Goal: Use online tool/utility: Utilize a website feature to perform a specific function

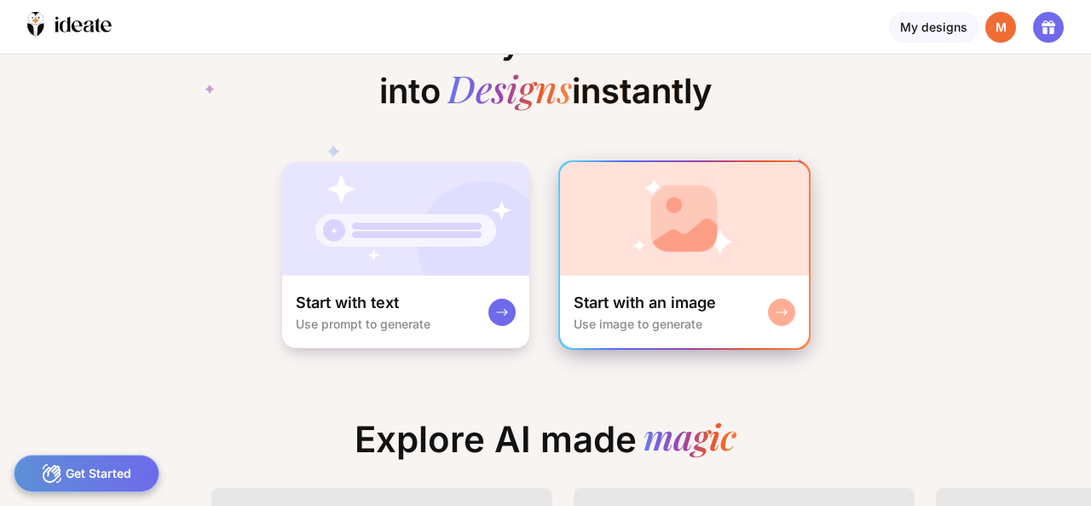
click at [744, 311] on div "Start with an image Use image to generate" at bounding box center [684, 311] width 249 height 72
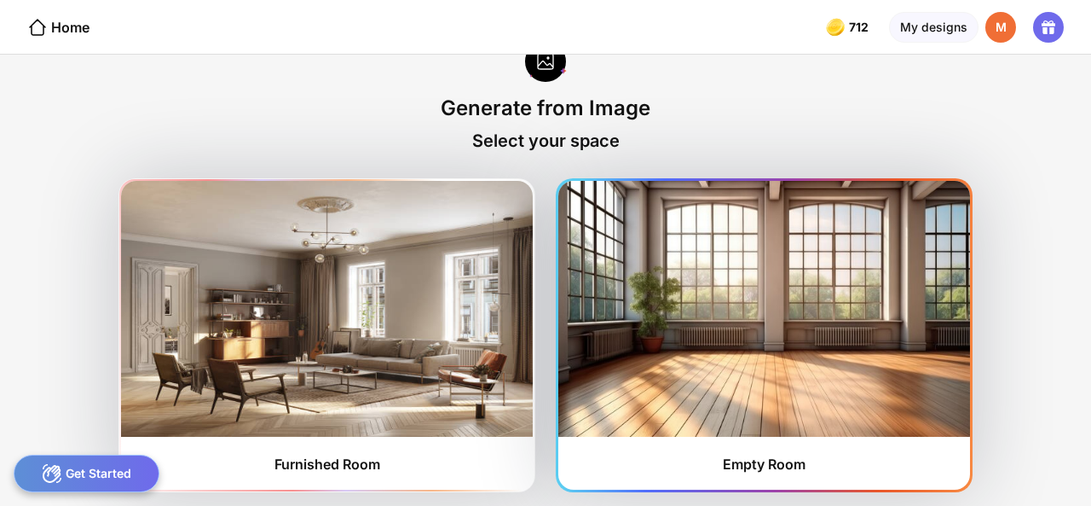
click at [721, 434] on img at bounding box center [764, 309] width 412 height 256
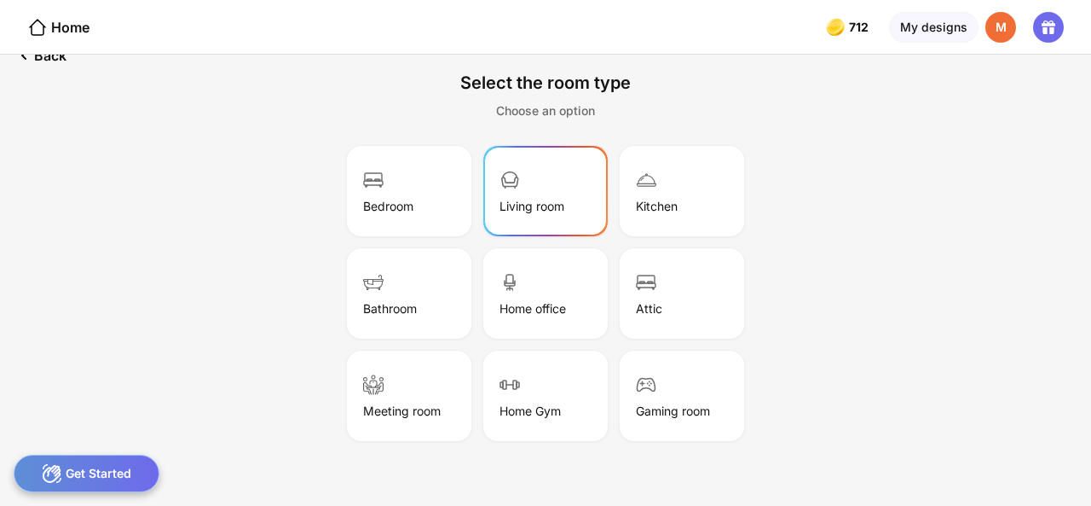
click at [551, 195] on div "Living room" at bounding box center [545, 190] width 119 height 85
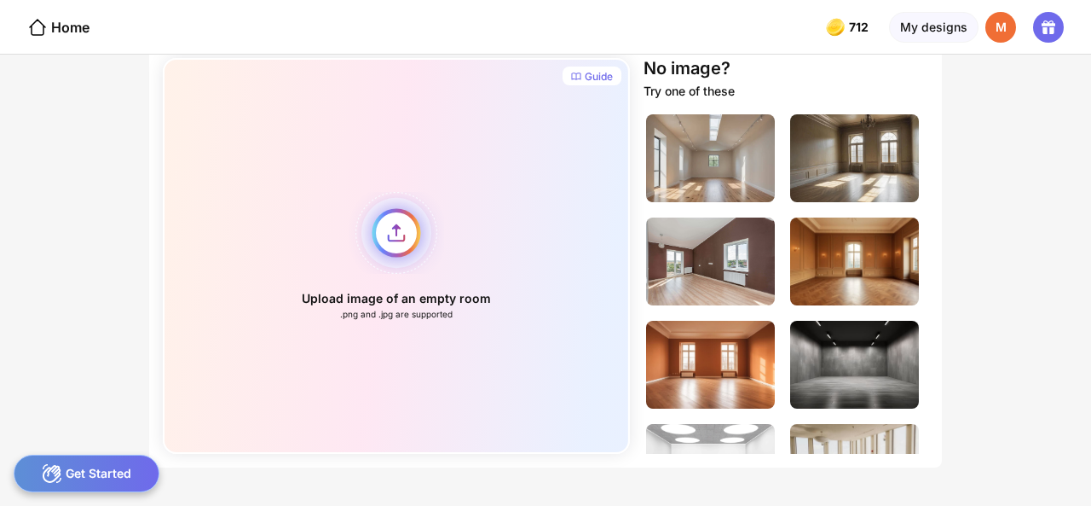
click at [390, 236] on div "Upload image of an empty room .png and .jpg are supported" at bounding box center [396, 256] width 467 height 396
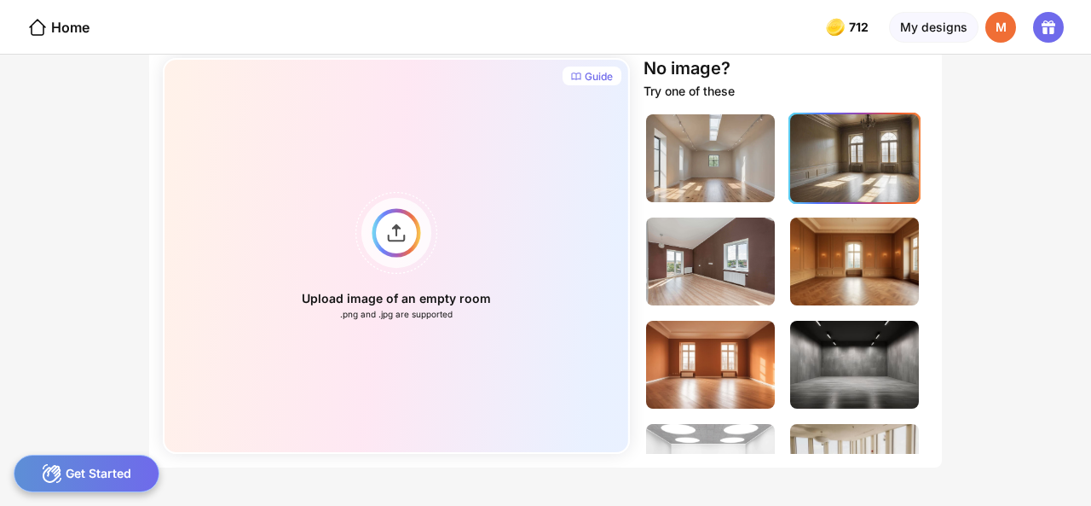
scroll to position [23, 0]
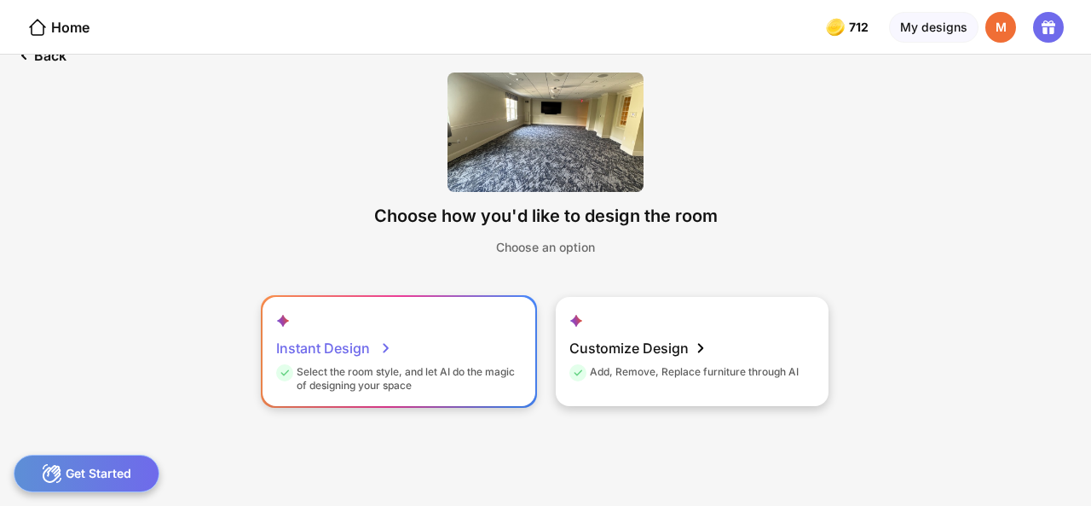
click at [373, 356] on div "Instant Design" at bounding box center [334, 348] width 116 height 34
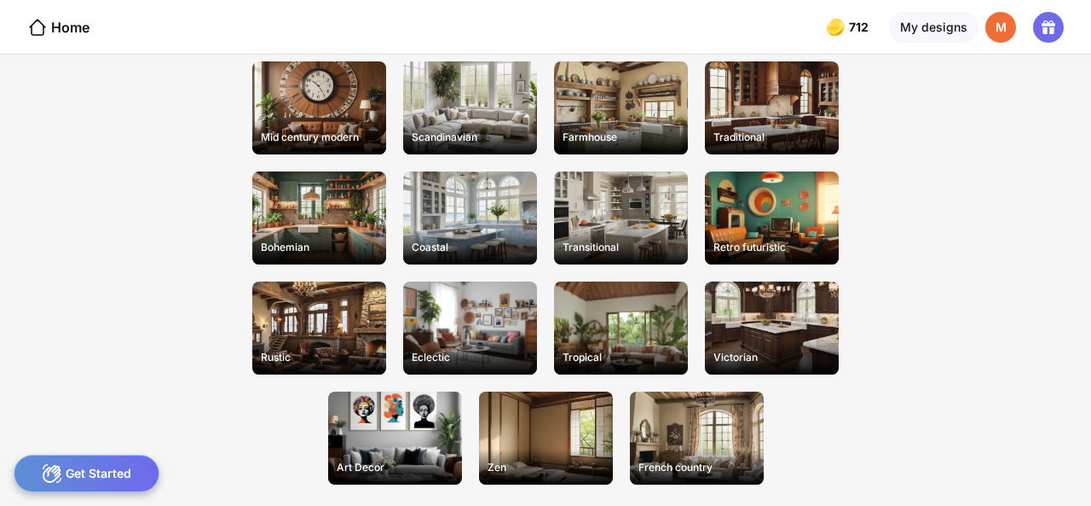
scroll to position [279, 0]
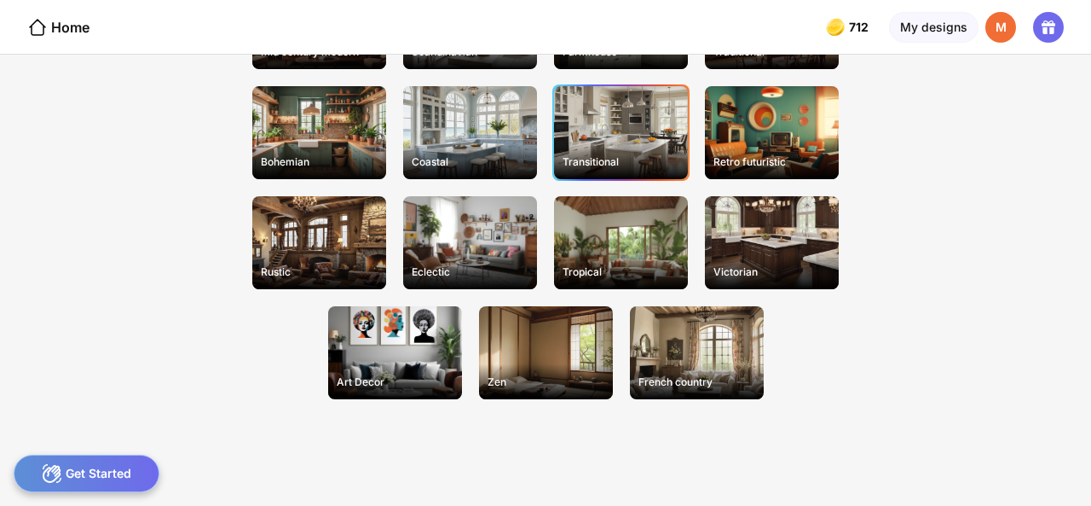
click at [641, 132] on div "Transitional" at bounding box center [621, 132] width 134 height 93
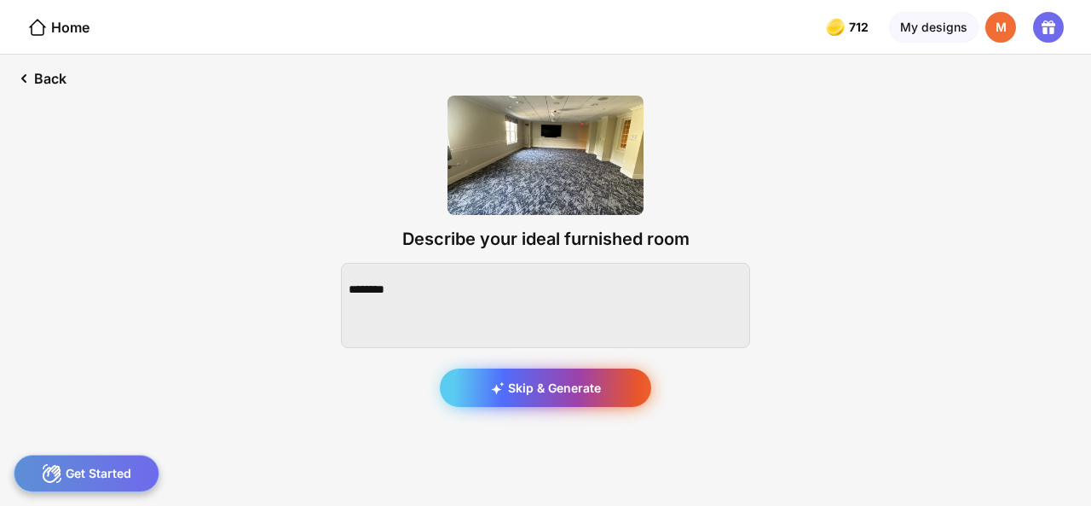
click at [568, 386] on div "Skip & Generate" at bounding box center [545, 387] width 211 height 38
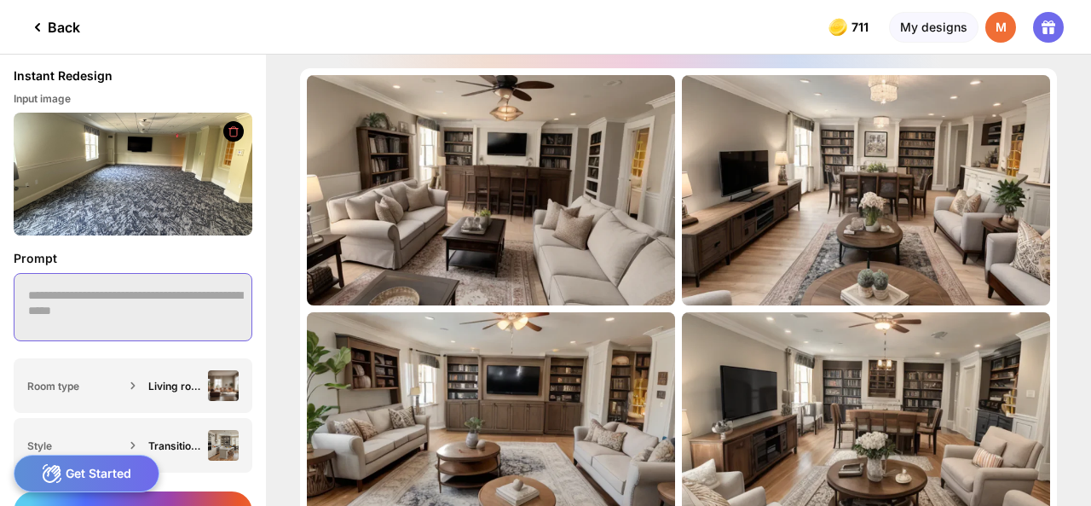
click at [118, 296] on textarea at bounding box center [133, 307] width 239 height 68
type textarea "*"
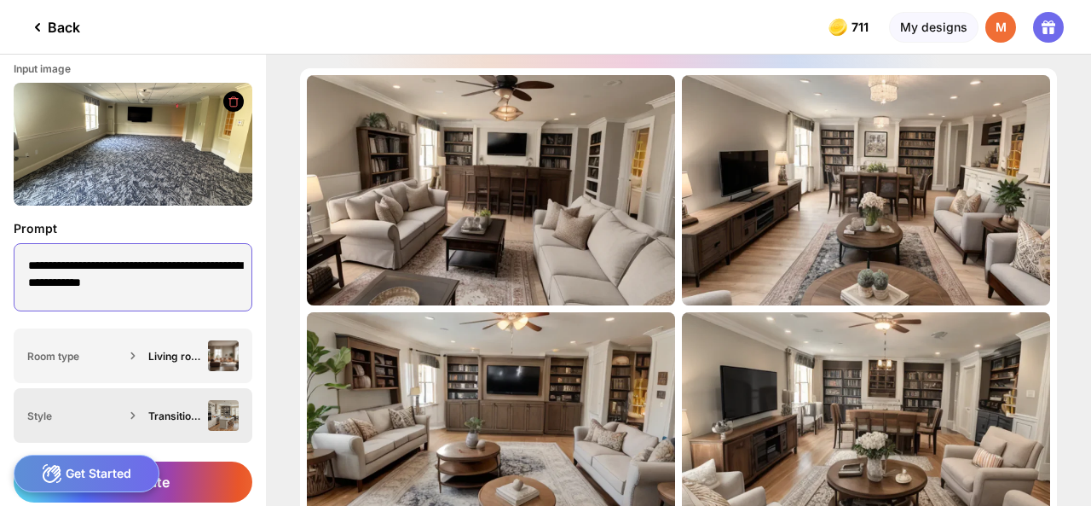
scroll to position [46, 0]
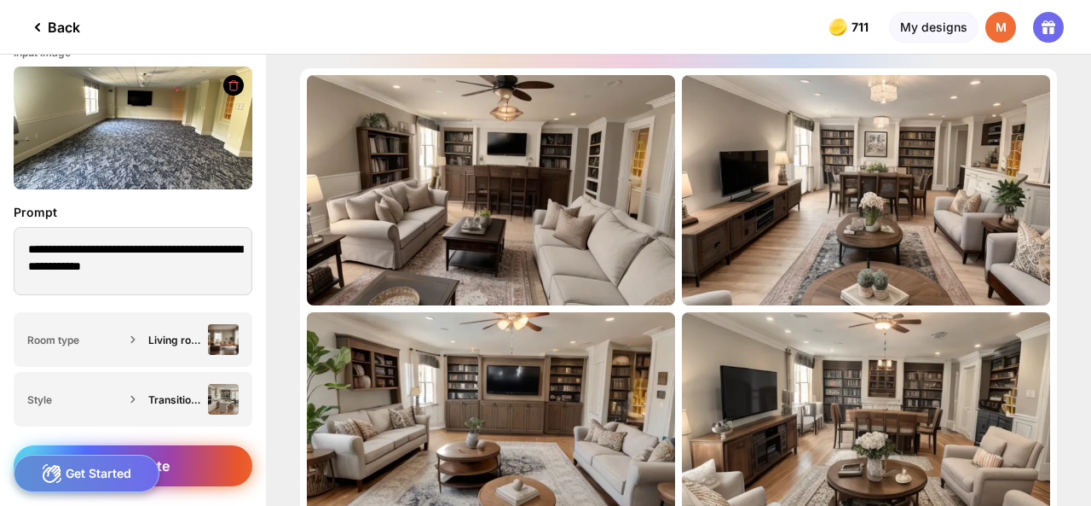
click at [182, 460] on div "Generate" at bounding box center [133, 465] width 239 height 41
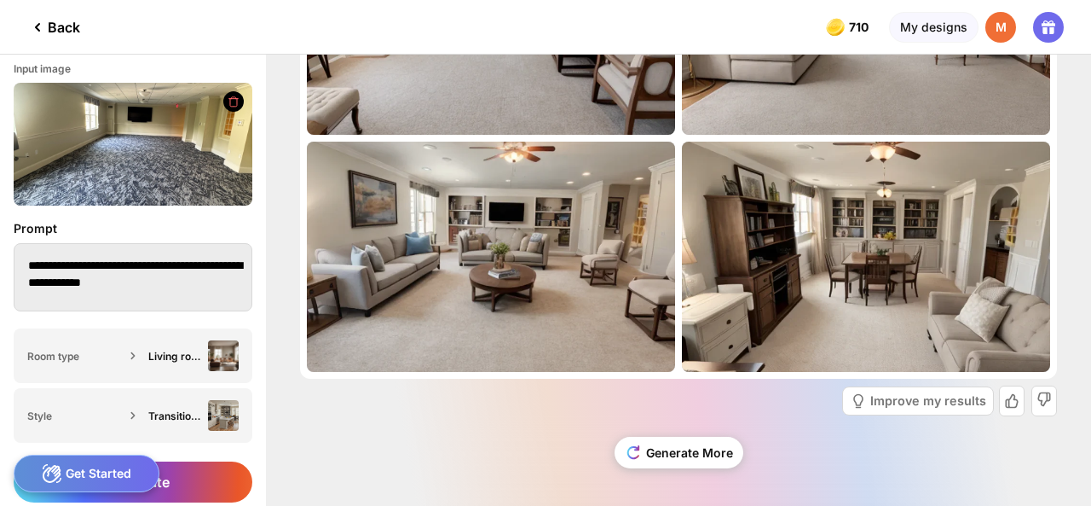
scroll to position [46, 0]
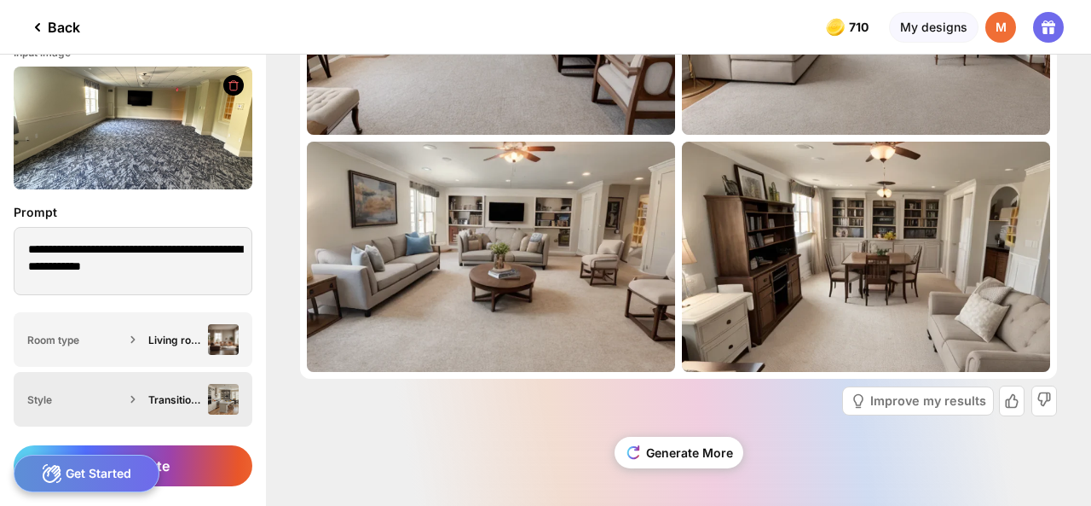
click at [153, 402] on div "Transitional" at bounding box center [174, 399] width 53 height 13
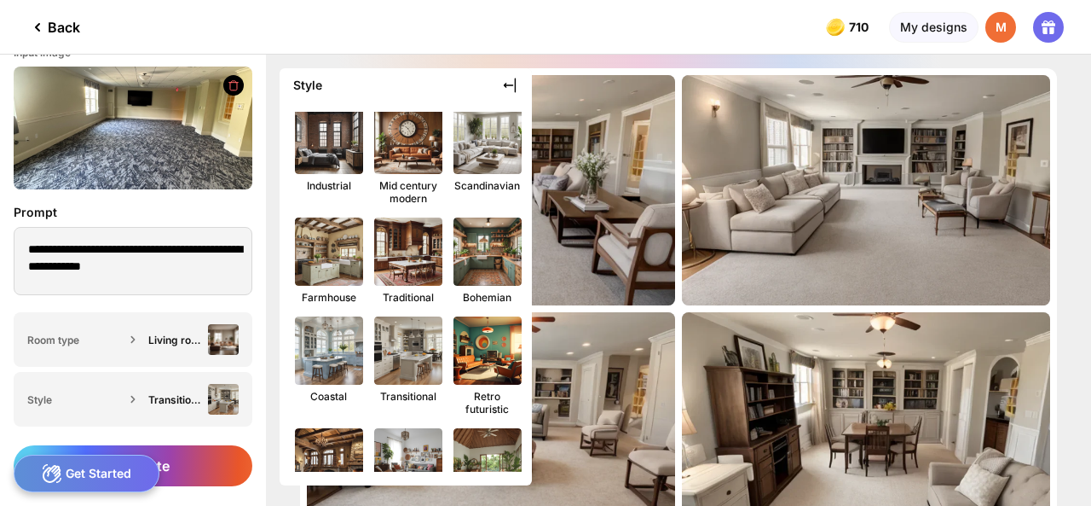
scroll to position [85, 0]
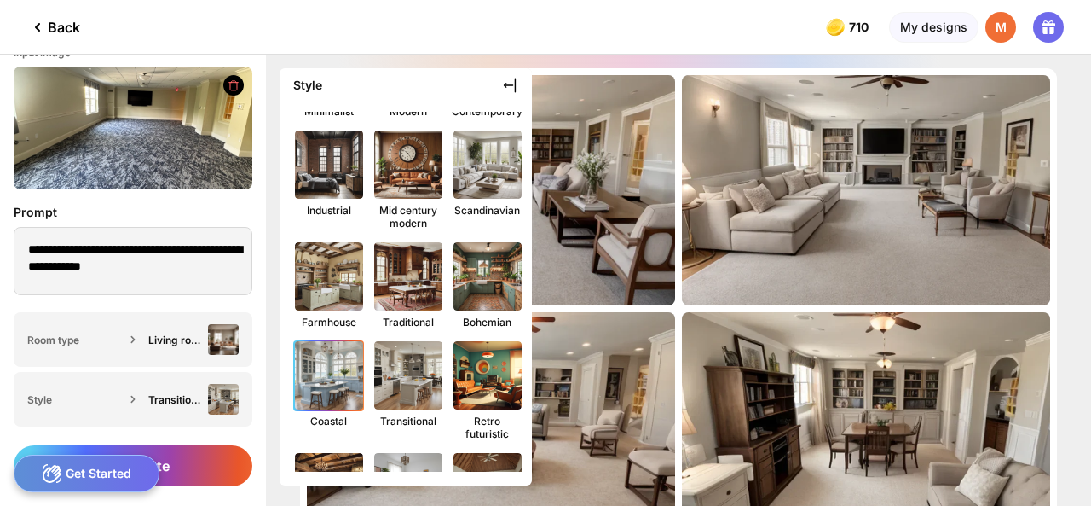
click at [346, 374] on img at bounding box center [329, 375] width 75 height 75
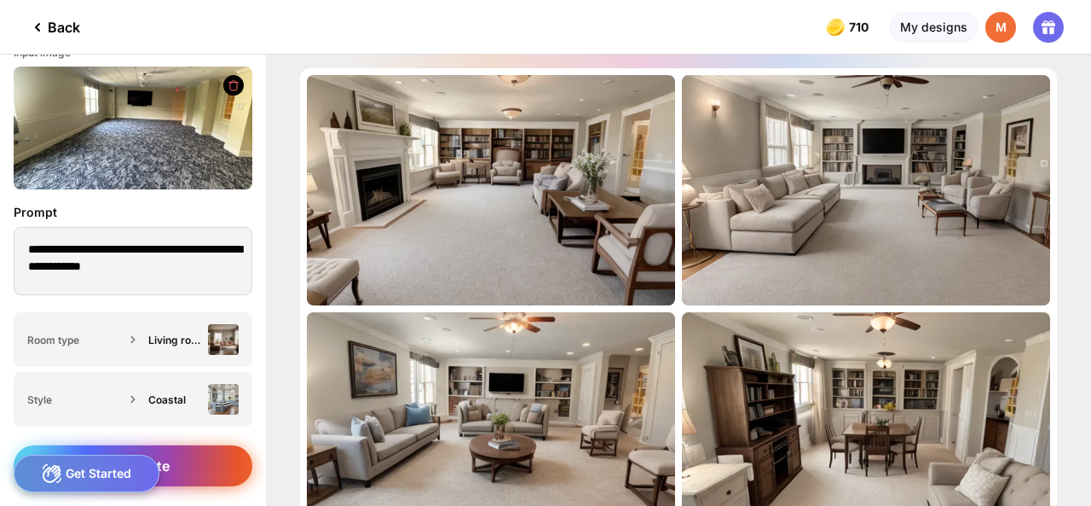
click at [189, 465] on div "Generate" at bounding box center [133, 465] width 239 height 41
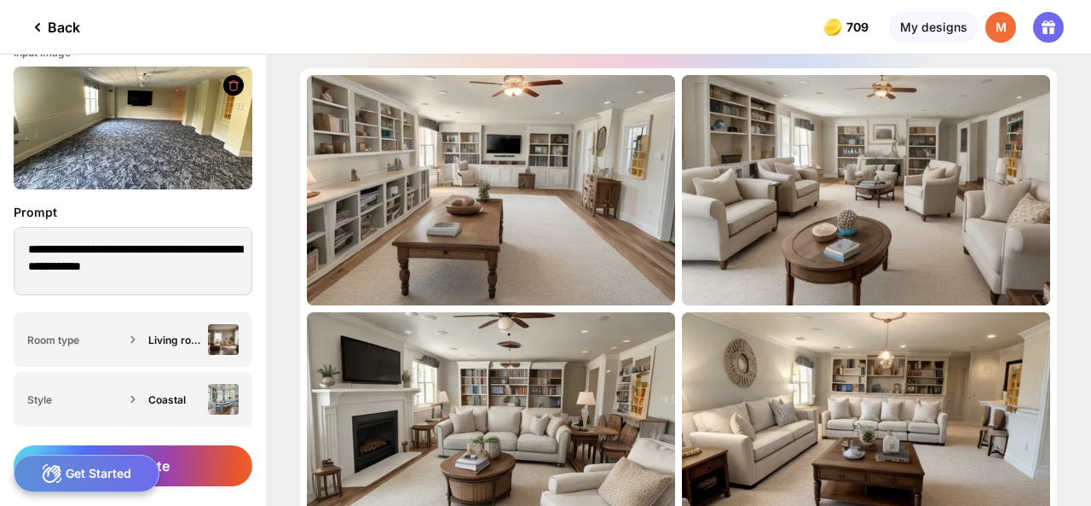
click at [234, 80] on icon at bounding box center [234, 85] width 14 height 13
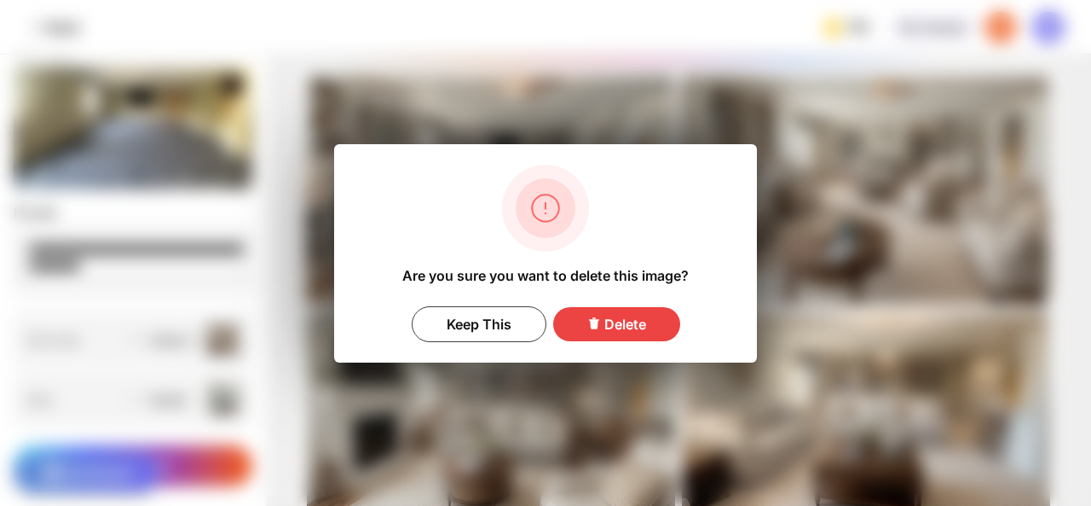
click at [606, 319] on div "Delete" at bounding box center [616, 324] width 127 height 34
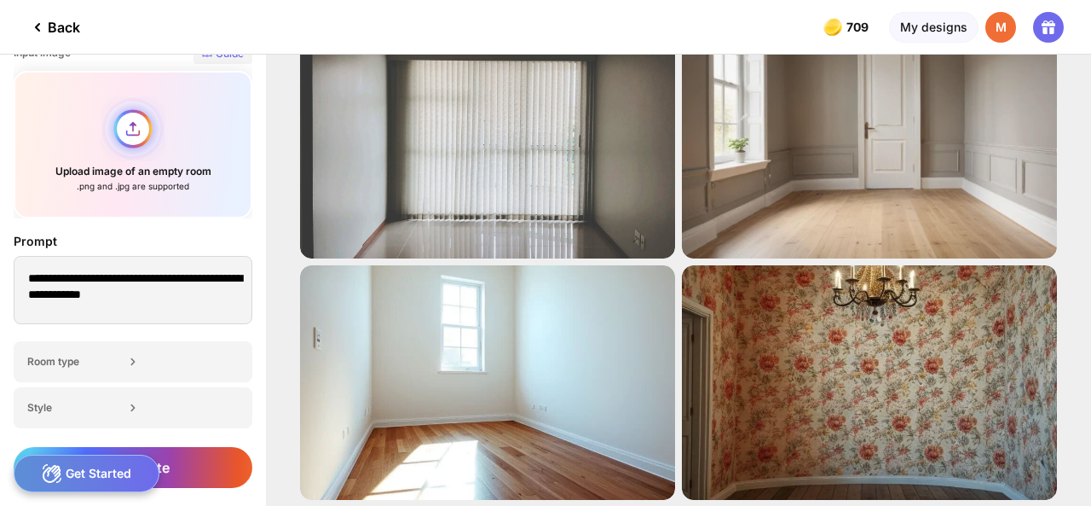
scroll to position [106, 0]
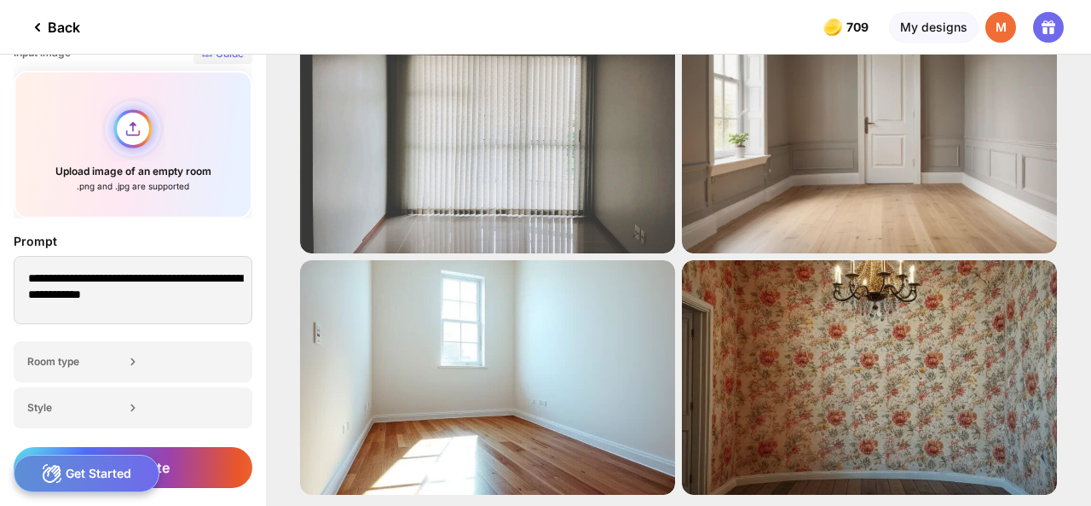
click at [126, 119] on div "Upload image of an empty room .png and .jpg are supported" at bounding box center [133, 144] width 239 height 147
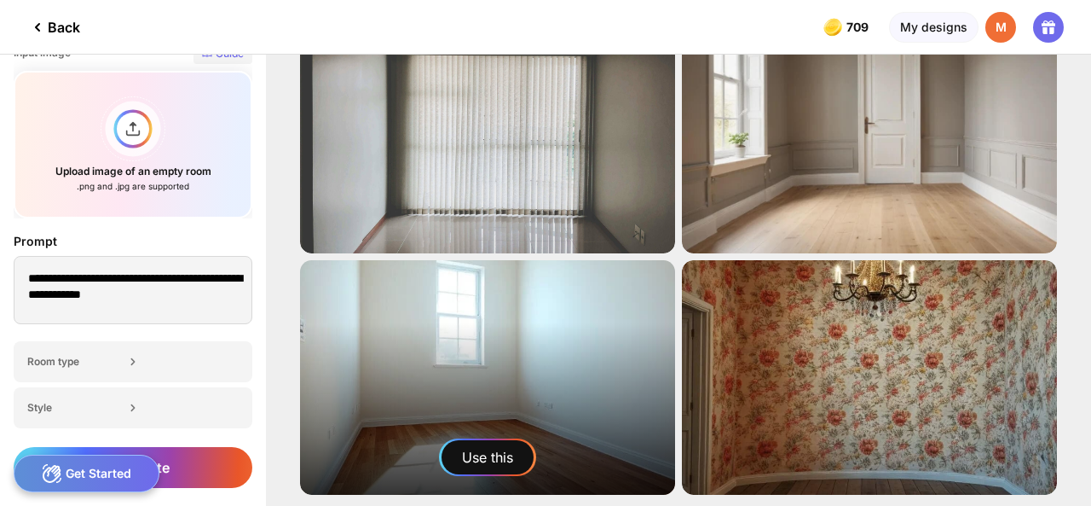
scroll to position [27, 0]
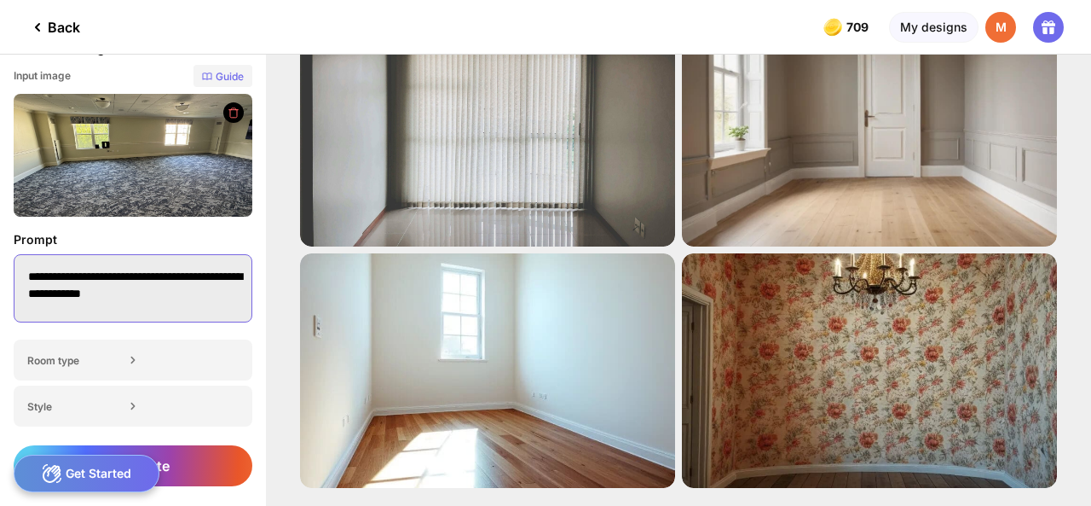
click at [90, 274] on textarea "**********" at bounding box center [133, 288] width 239 height 68
click at [145, 350] on div "Room type" at bounding box center [133, 359] width 239 height 41
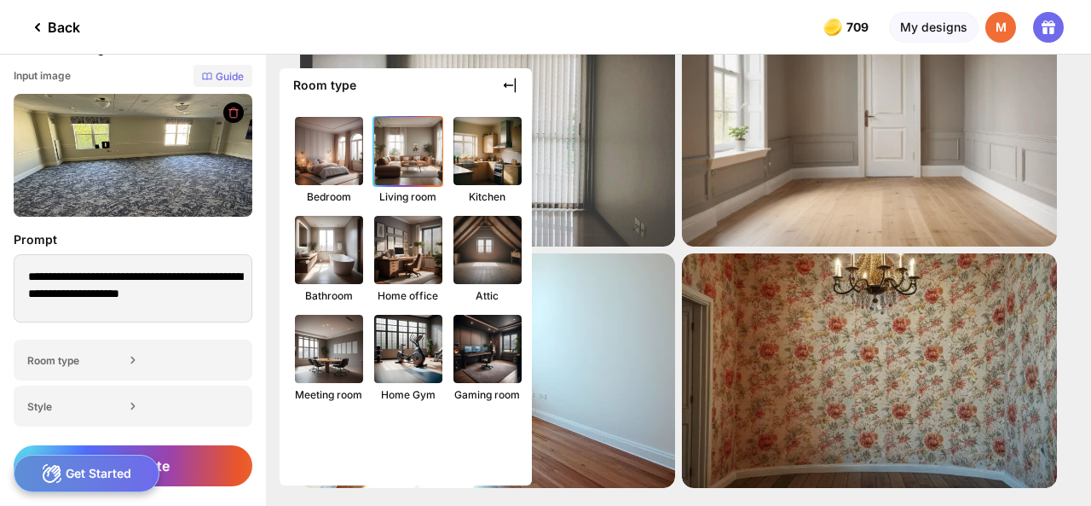
click at [399, 159] on img at bounding box center [408, 150] width 75 height 75
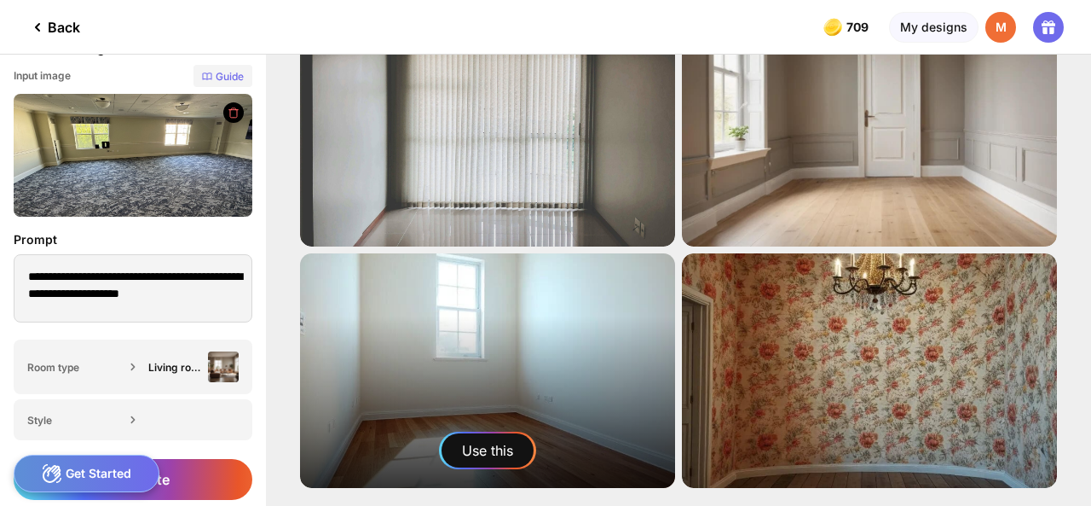
scroll to position [103, 0]
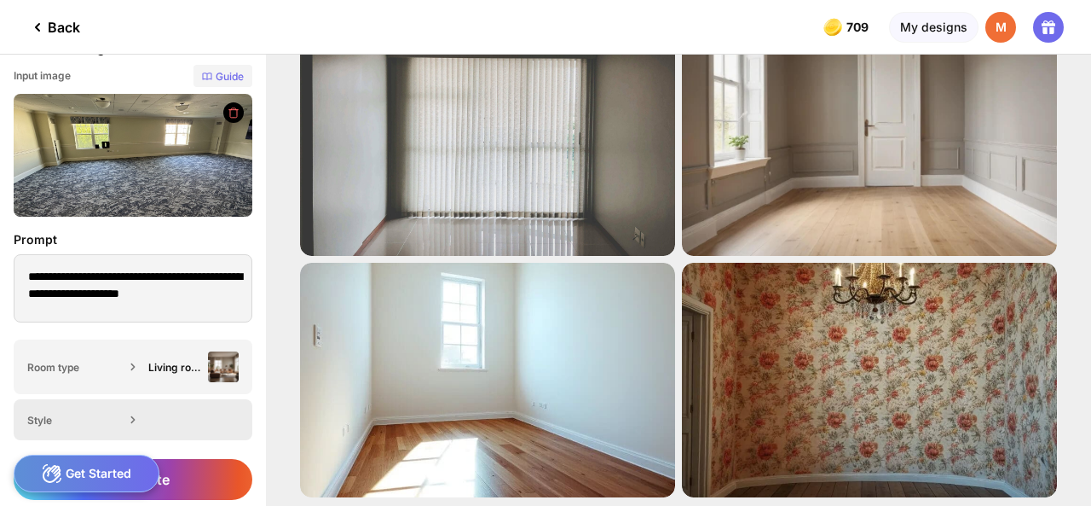
click at [132, 415] on icon at bounding box center [132, 419] width 17 height 17
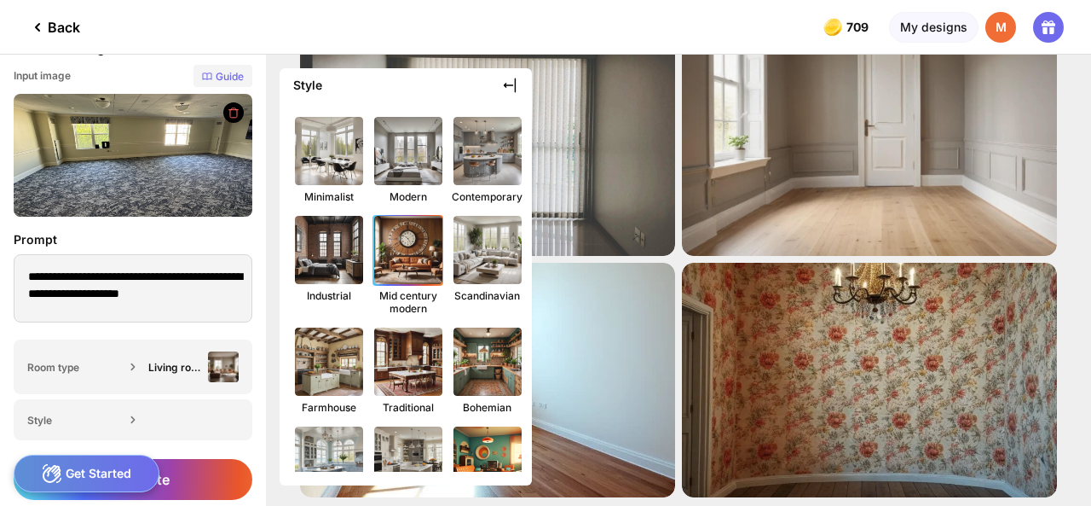
scroll to position [85, 0]
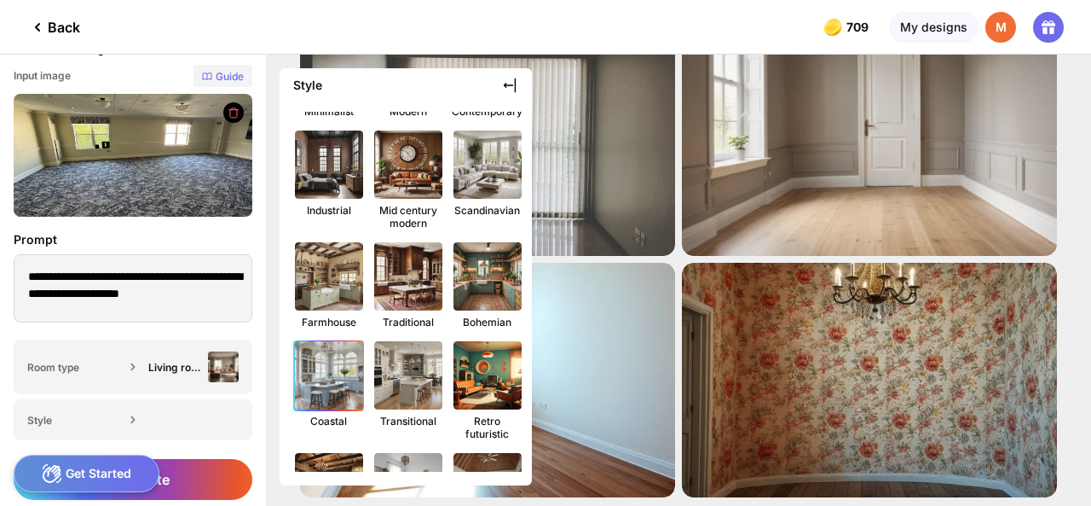
click at [317, 380] on img at bounding box center [329, 375] width 75 height 75
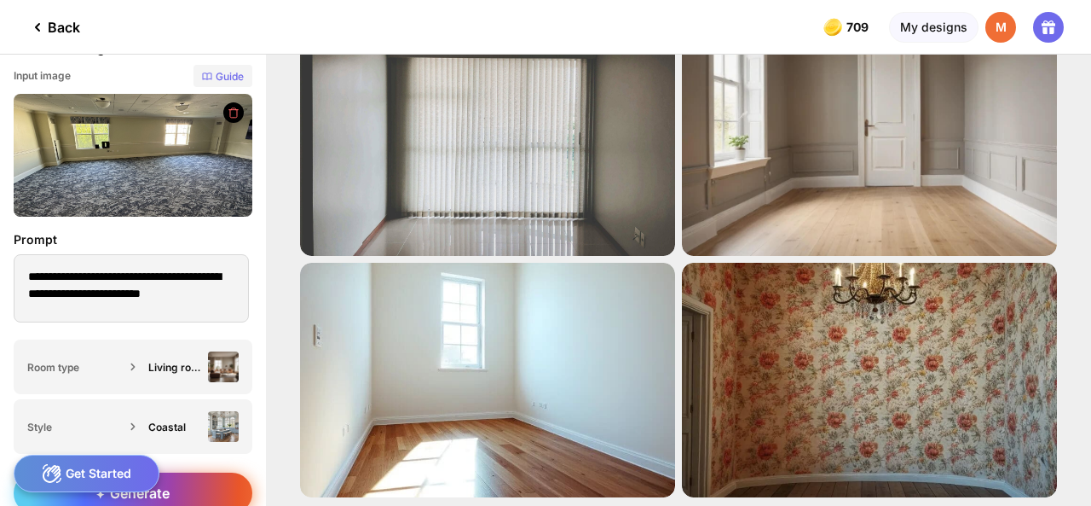
scroll to position [10, 0]
click at [188, 485] on div "Generate" at bounding box center [133, 492] width 239 height 41
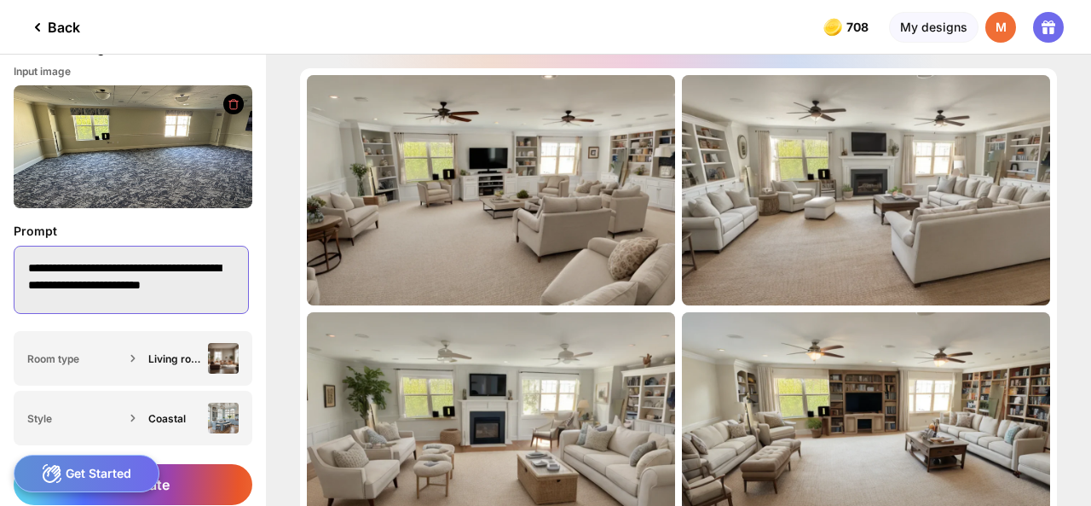
click at [148, 260] on textarea "**********" at bounding box center [131, 280] width 235 height 68
click at [85, 292] on textarea "**********" at bounding box center [131, 280] width 235 height 68
type textarea "**********"
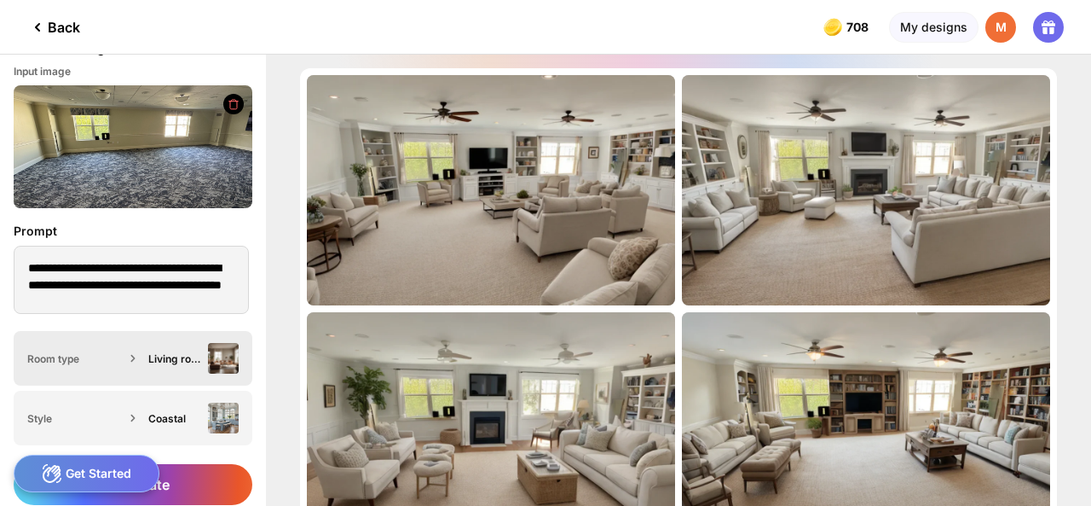
click at [129, 361] on icon at bounding box center [132, 358] width 17 height 17
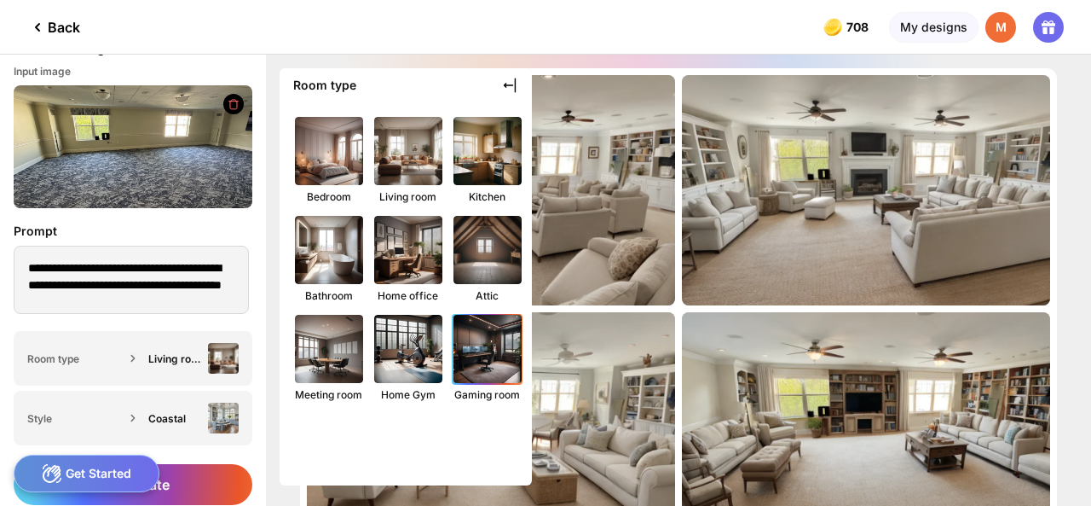
click at [475, 345] on img at bounding box center [487, 348] width 75 height 75
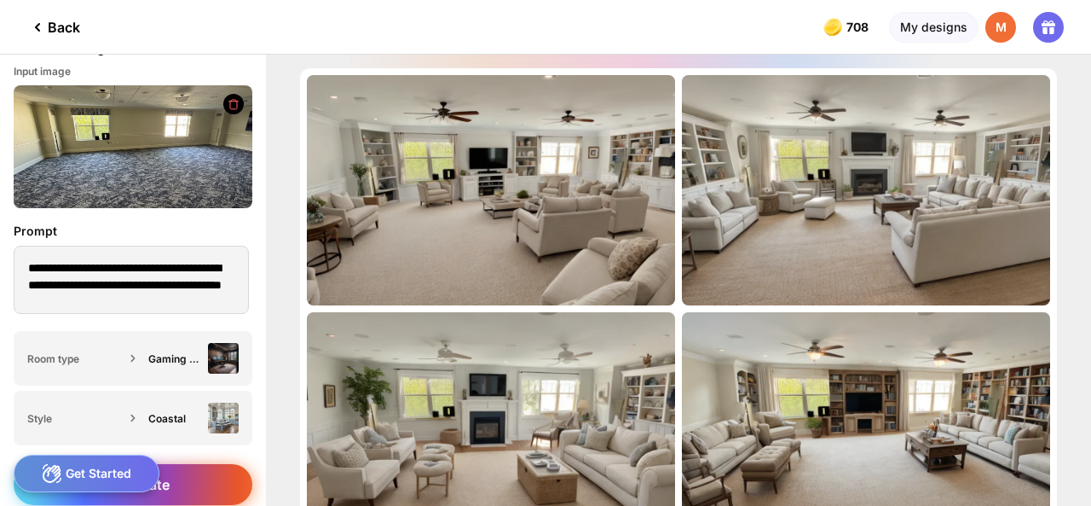
click at [191, 485] on div "Generate" at bounding box center [133, 484] width 239 height 41
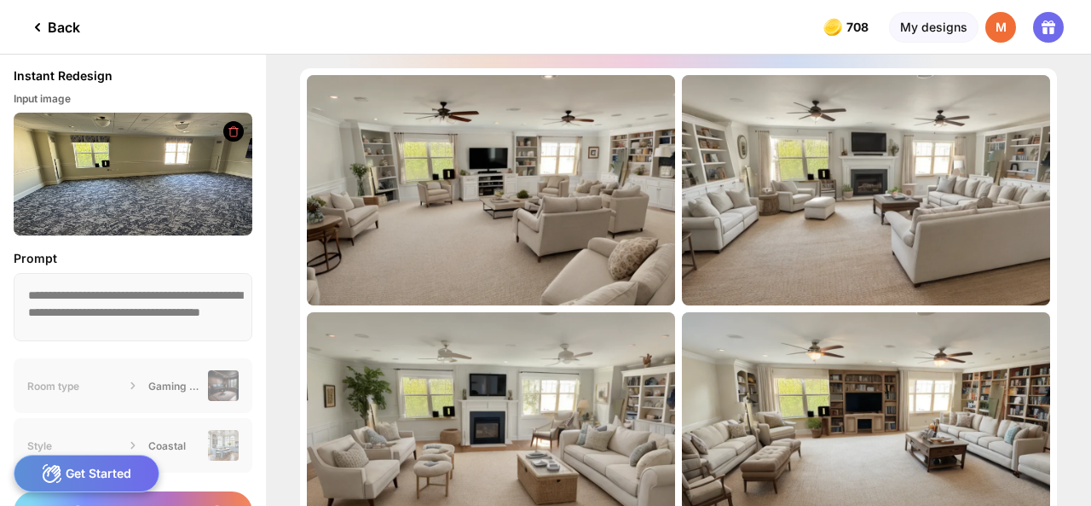
scroll to position [10, 0]
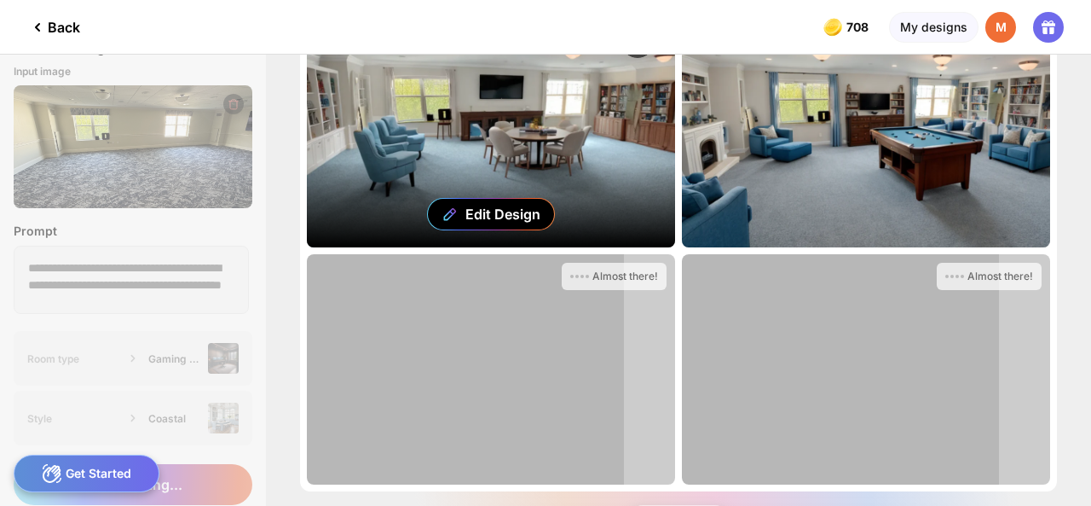
scroll to position [85, 0]
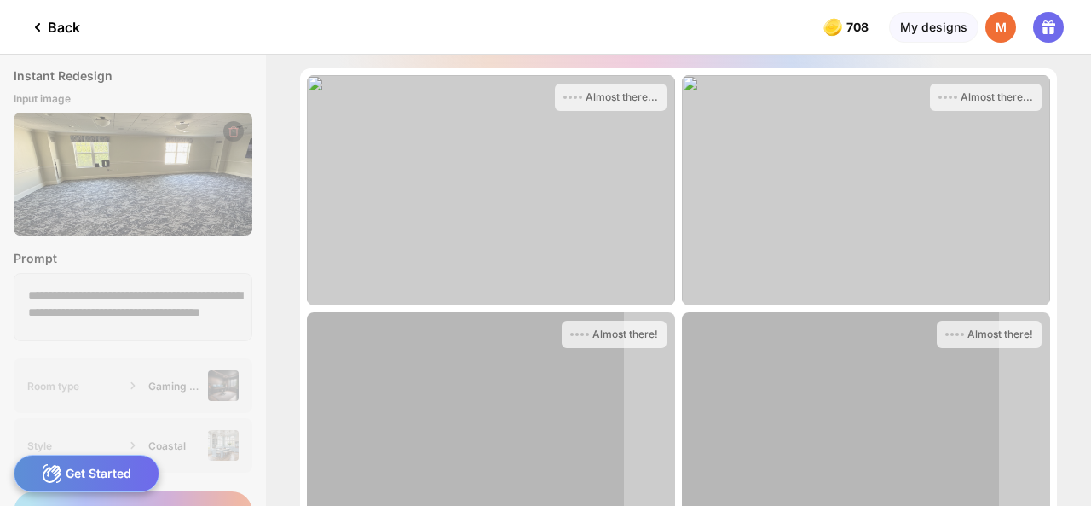
scroll to position [85, 0]
